Goal: Check status: Check status

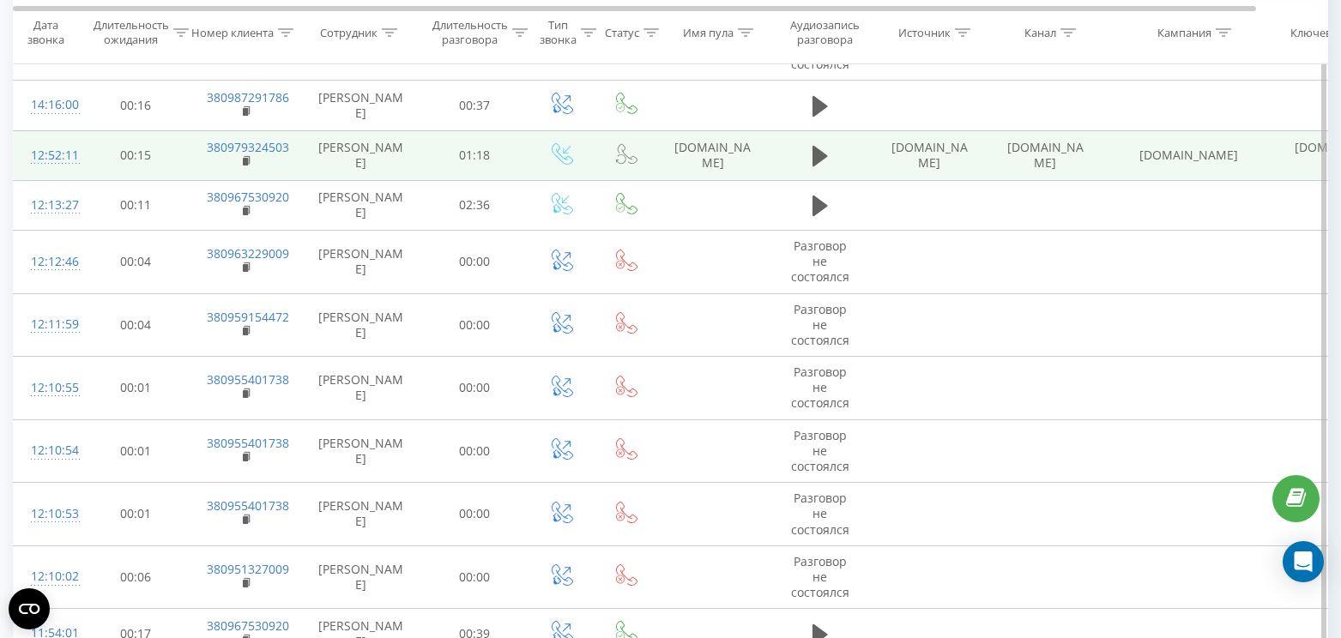
scroll to position [370, 0]
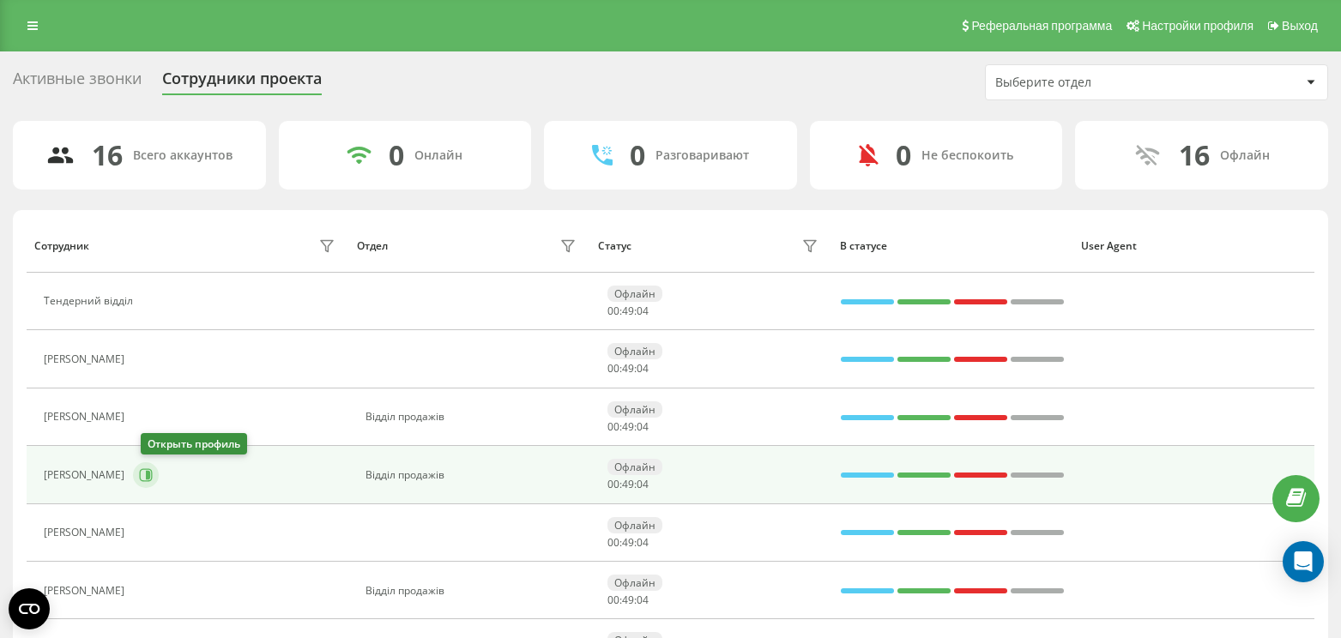
click at [150, 476] on icon at bounding box center [148, 475] width 4 height 9
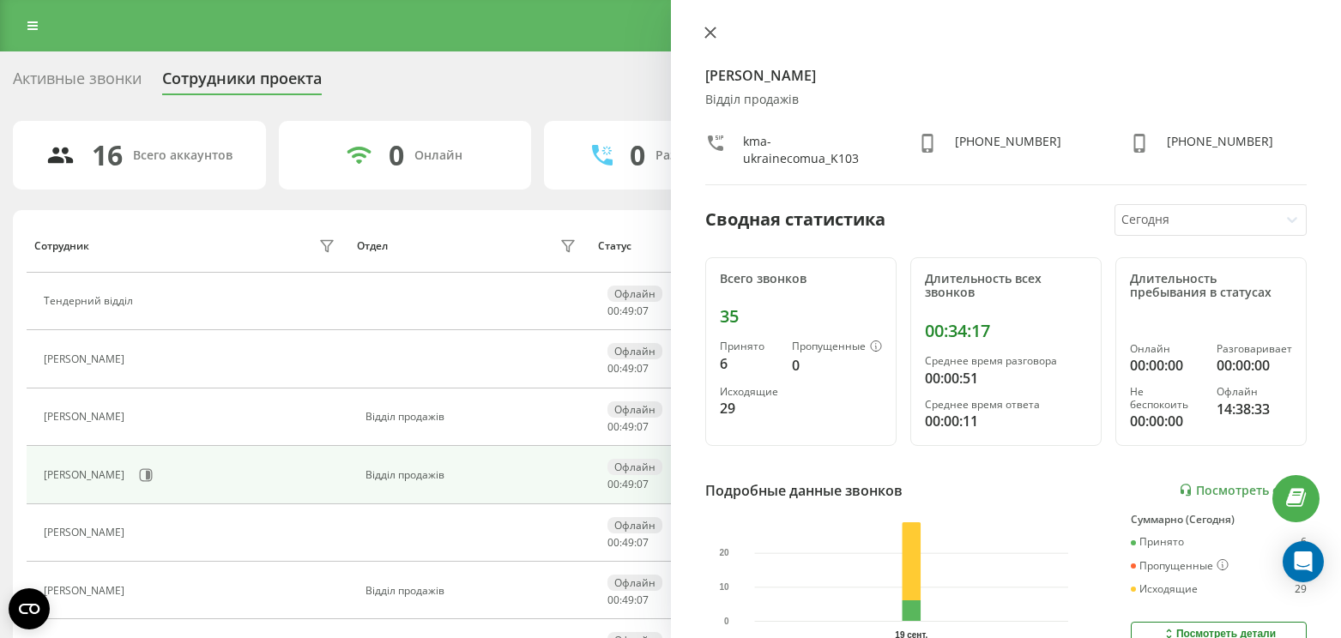
click at [706, 28] on icon at bounding box center [710, 32] width 10 height 10
